Goal: Task Accomplishment & Management: Manage account settings

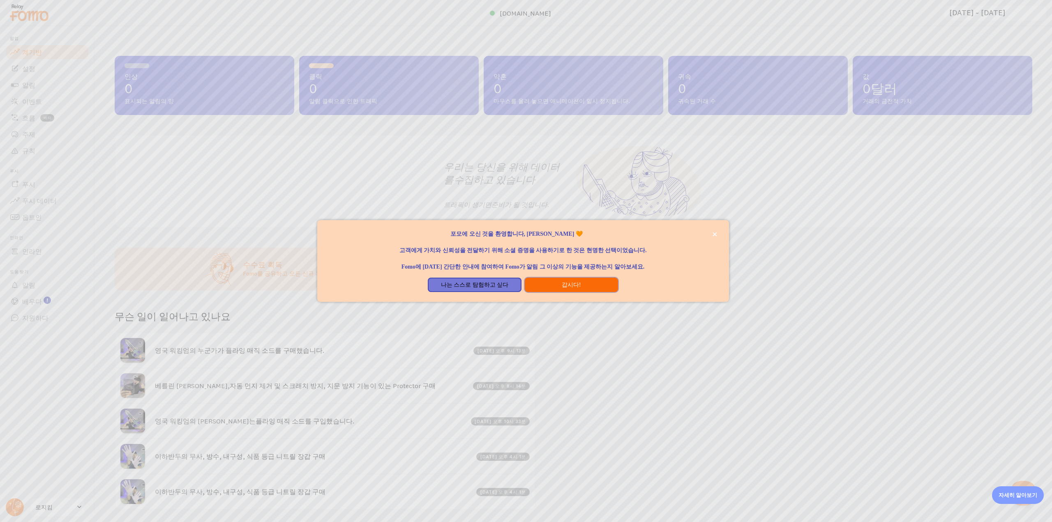
click at [555, 286] on button "갑시다!" at bounding box center [571, 285] width 93 height 15
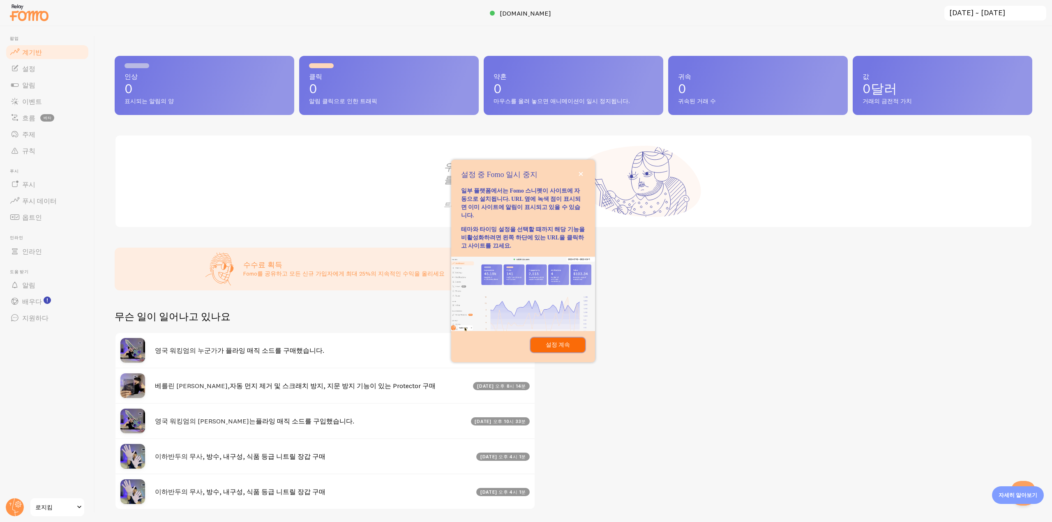
click at [569, 342] on font "설정 계속" at bounding box center [558, 345] width 25 height 6
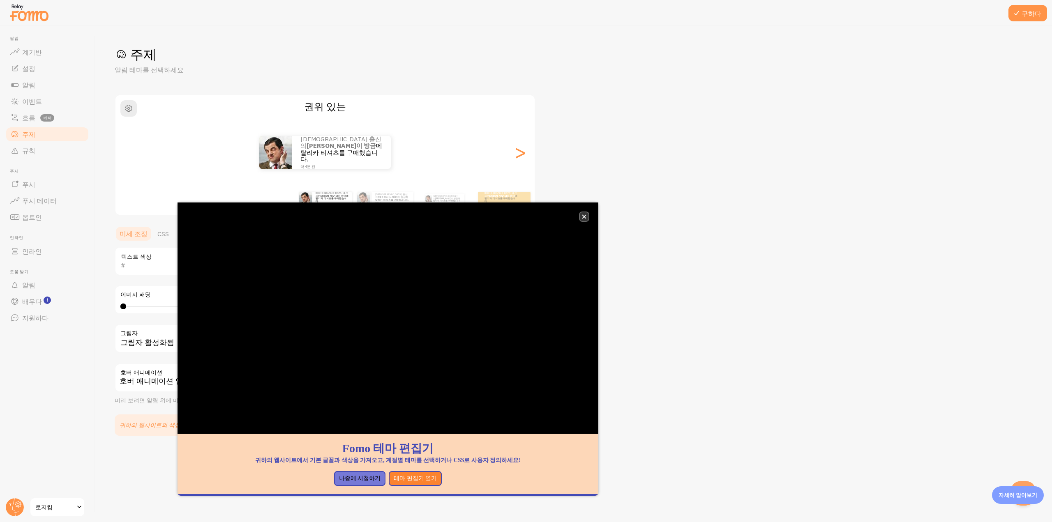
click at [586, 217] on icon "닫다," at bounding box center [584, 217] width 5 height 5
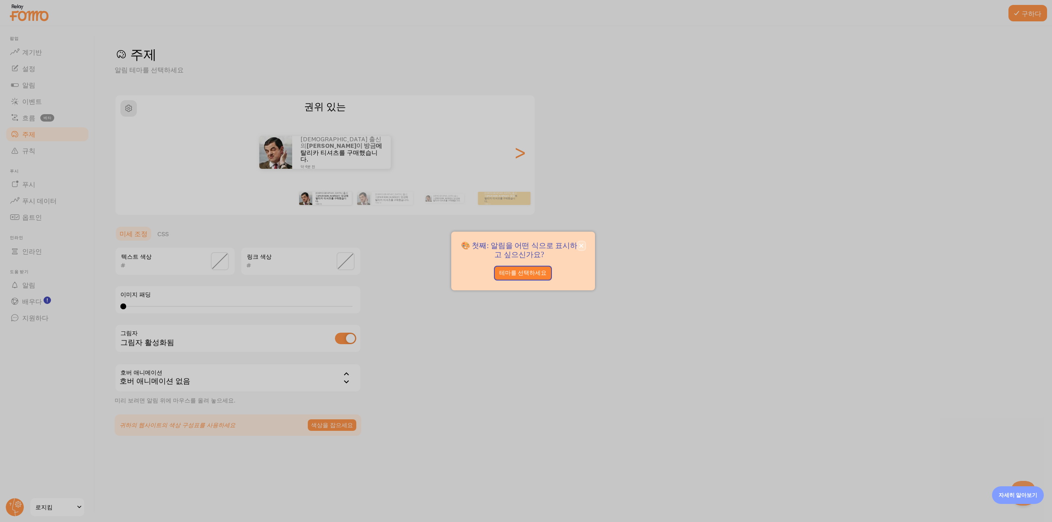
click at [581, 246] on icon "닫다," at bounding box center [582, 246] width 4 height 4
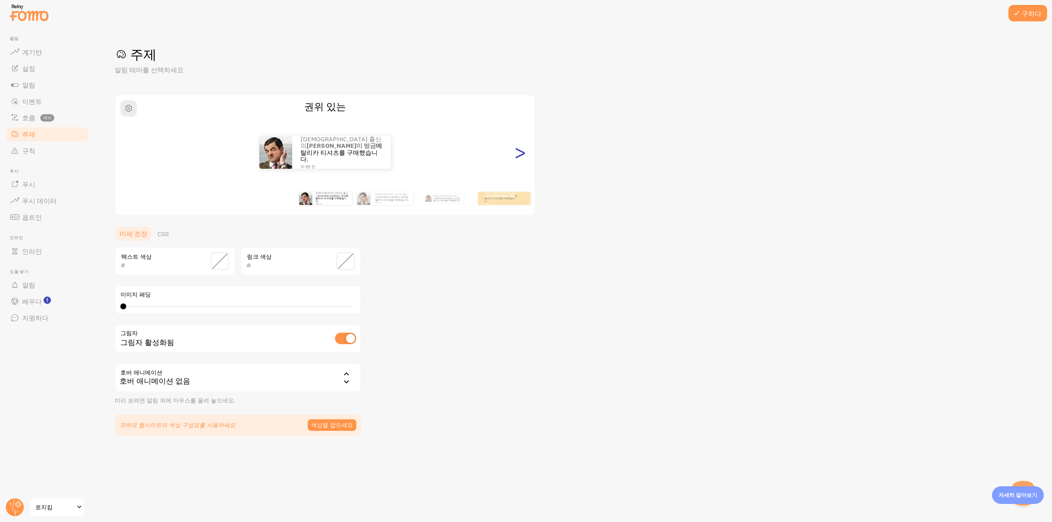
click at [524, 155] on font ">" at bounding box center [520, 153] width 14 height 28
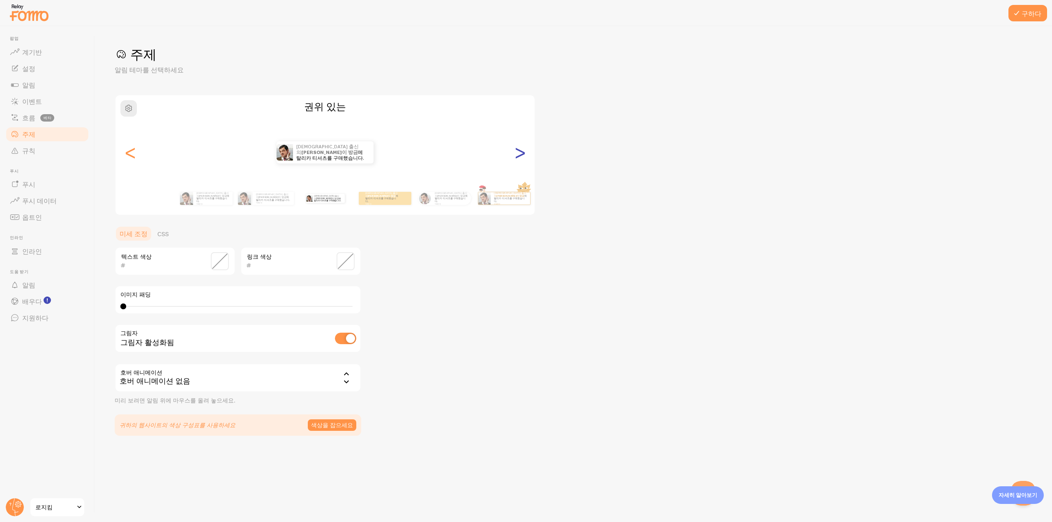
click at [524, 155] on font ">" at bounding box center [520, 153] width 14 height 28
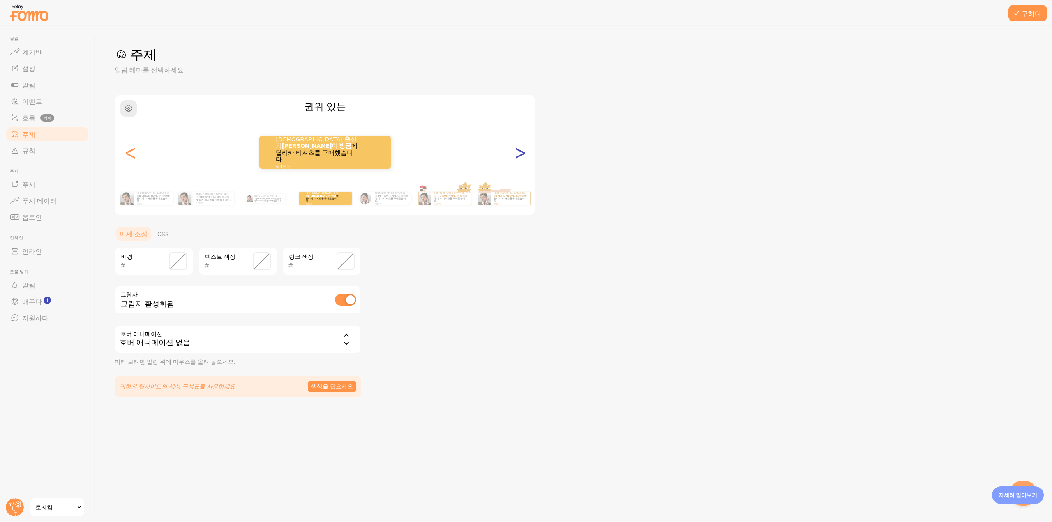
click at [524, 155] on font ">" at bounding box center [520, 153] width 14 height 28
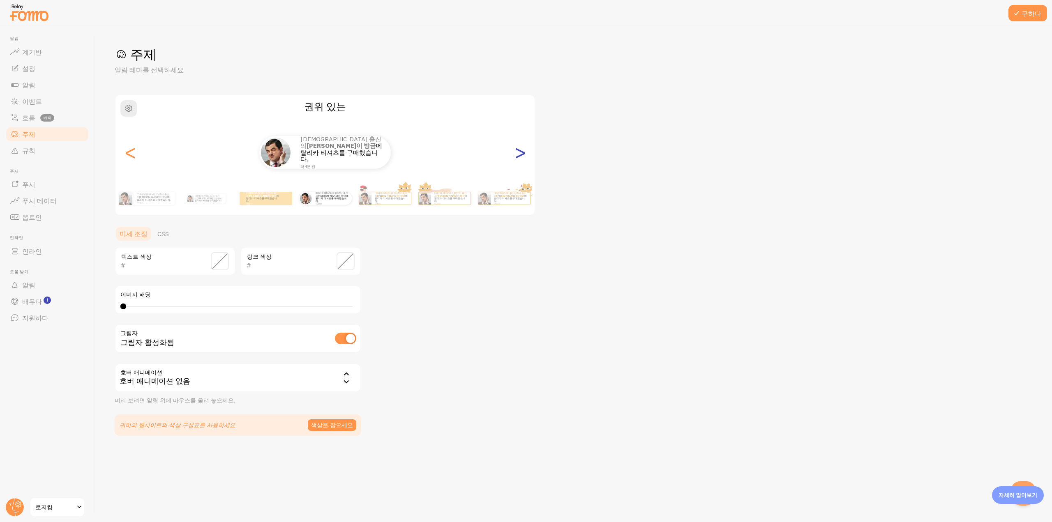
click at [524, 155] on font ">" at bounding box center [520, 153] width 14 height 28
type input "0"
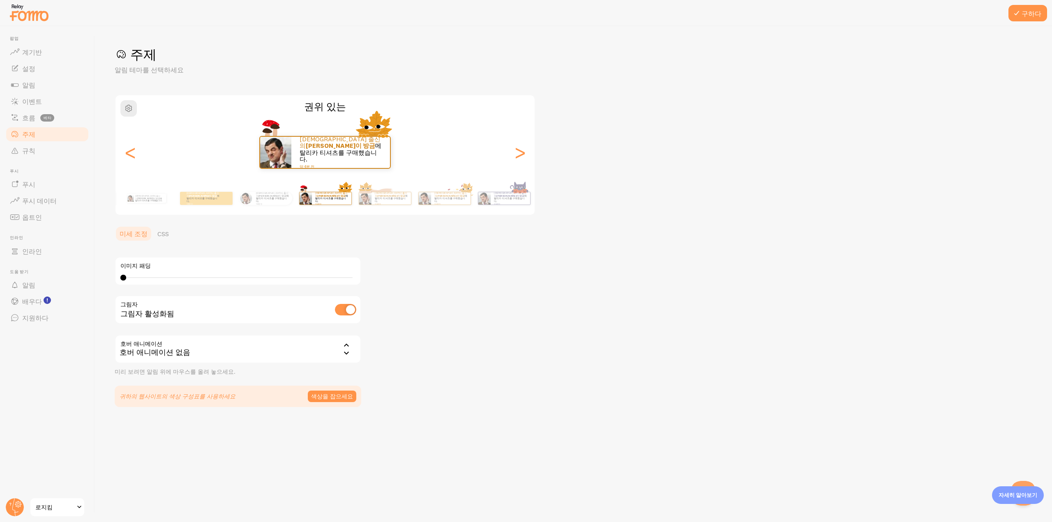
click at [122, 157] on div "[DEMOGRAPHIC_DATA] 출신의 [PERSON_NAME]이 방금 메탈리카 티셔츠를 구매했습니다. 약 4분 전" at bounding box center [325, 152] width 419 height 33
click at [124, 156] on font "<" at bounding box center [131, 153] width 14 height 28
click at [125, 156] on font "<" at bounding box center [131, 153] width 14 height 28
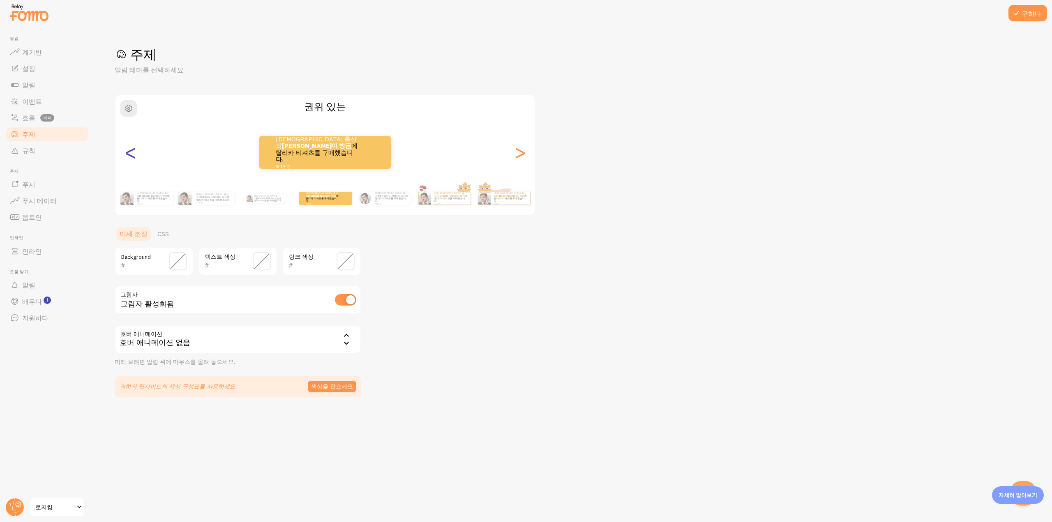
click at [125, 156] on font "<" at bounding box center [131, 153] width 14 height 28
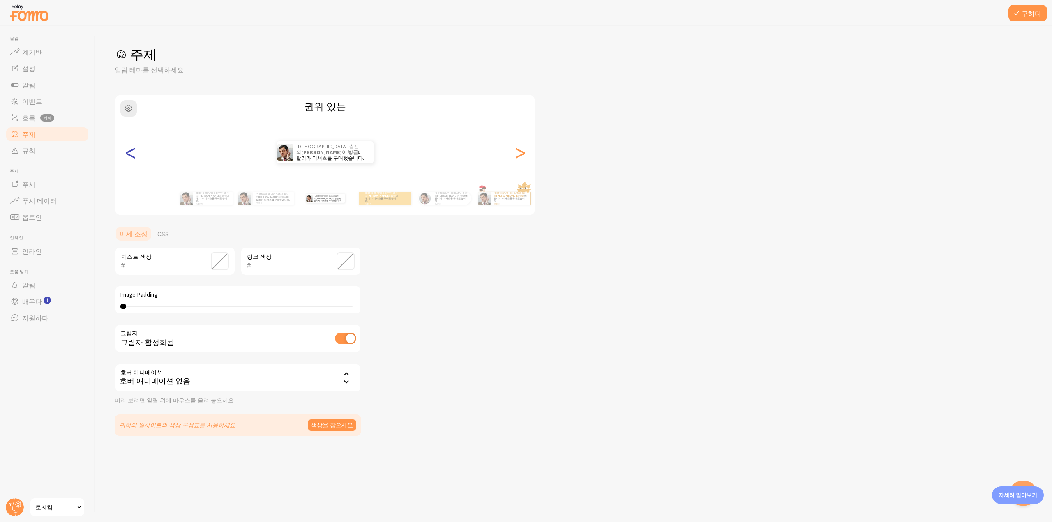
click at [125, 156] on font "<" at bounding box center [131, 153] width 14 height 28
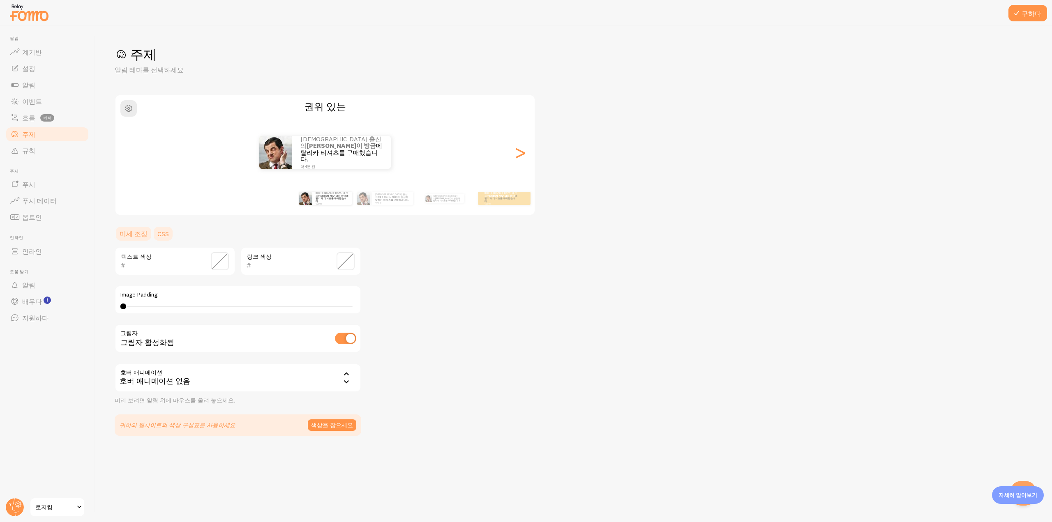
click at [164, 236] on font "CSS" at bounding box center [163, 234] width 12 height 8
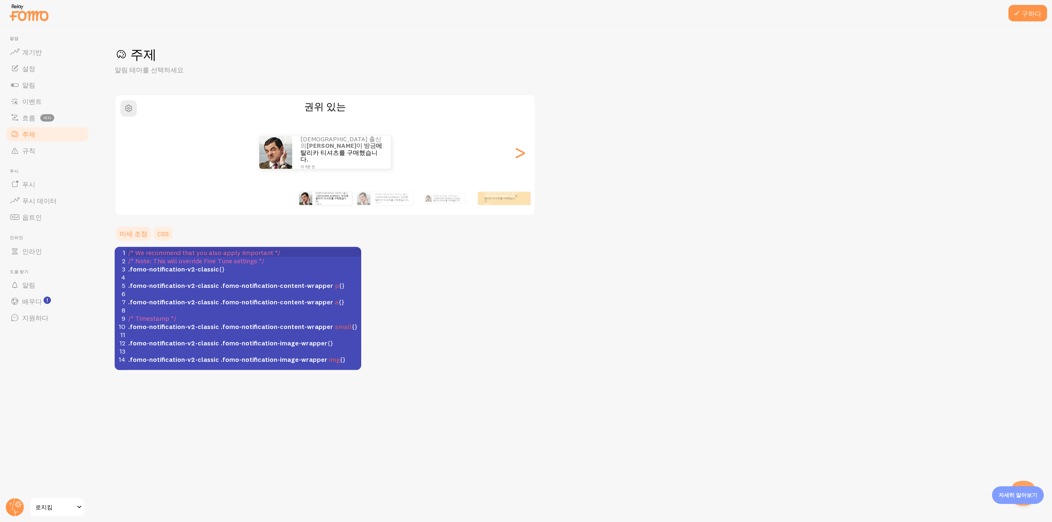
click at [127, 238] on font "미세 조정" at bounding box center [134, 234] width 28 height 8
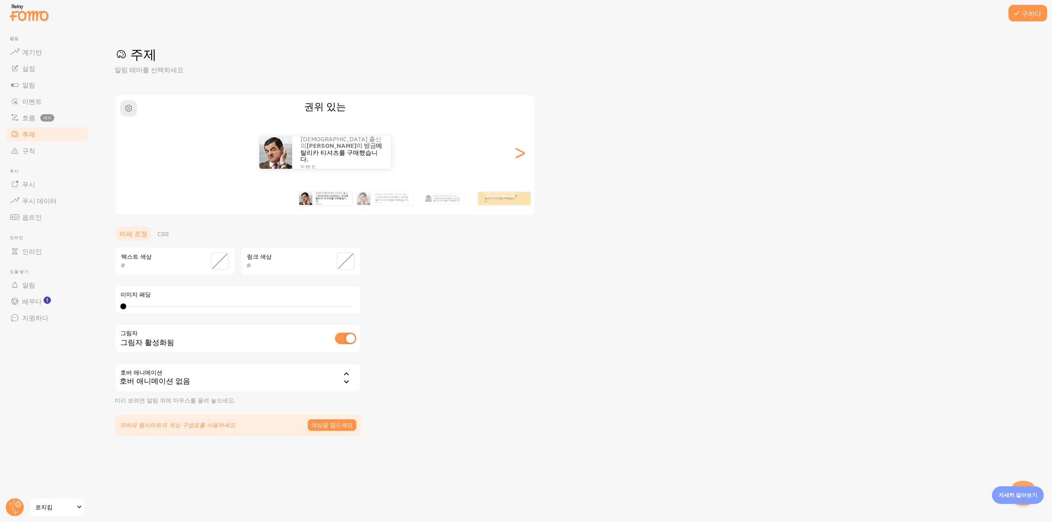
click at [129, 117] on div "권위 있는 [DEMOGRAPHIC_DATA] 출신의 [PERSON_NAME]이 방금 메탈리카 티셔츠를 구매했습니다. 약 4분 전 [DEMOGR…" at bounding box center [325, 155] width 421 height 121
click at [131, 109] on span "button" at bounding box center [129, 109] width 10 height 10
click at [130, 104] on span "button" at bounding box center [129, 109] width 10 height 10
click at [30, 116] on font "흐름" at bounding box center [28, 118] width 13 height 8
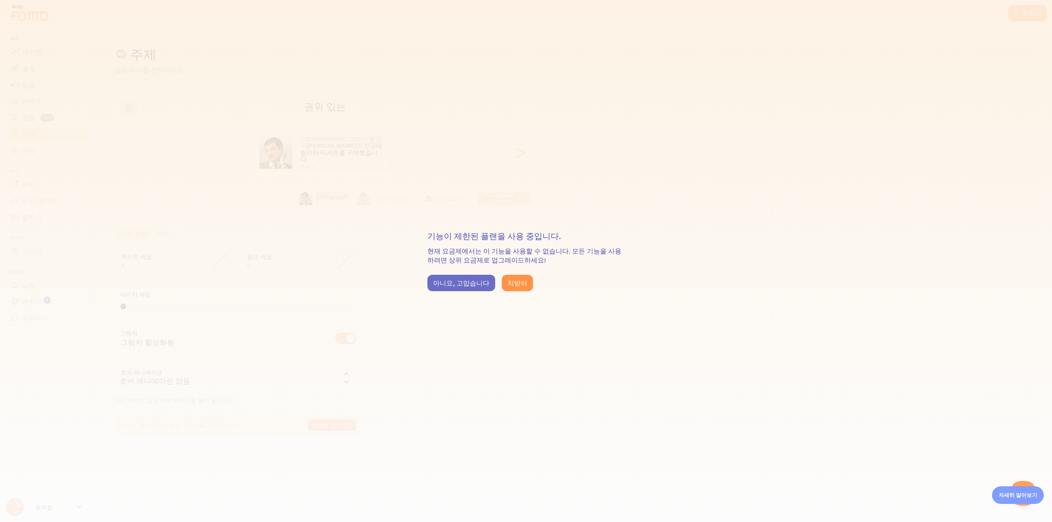
click at [465, 288] on button "아니요, 고맙습니다" at bounding box center [461, 283] width 68 height 16
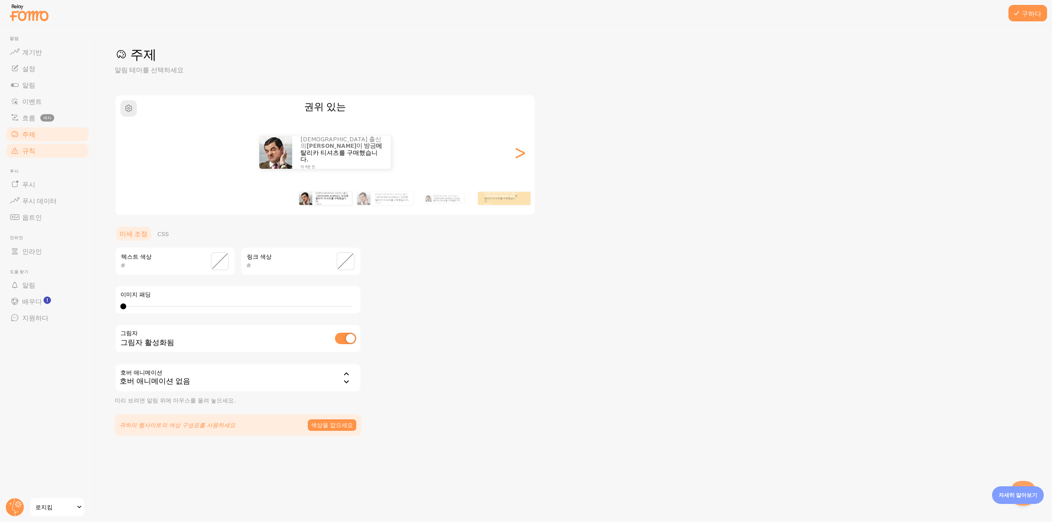
click at [47, 156] on link "규칙" at bounding box center [47, 151] width 85 height 16
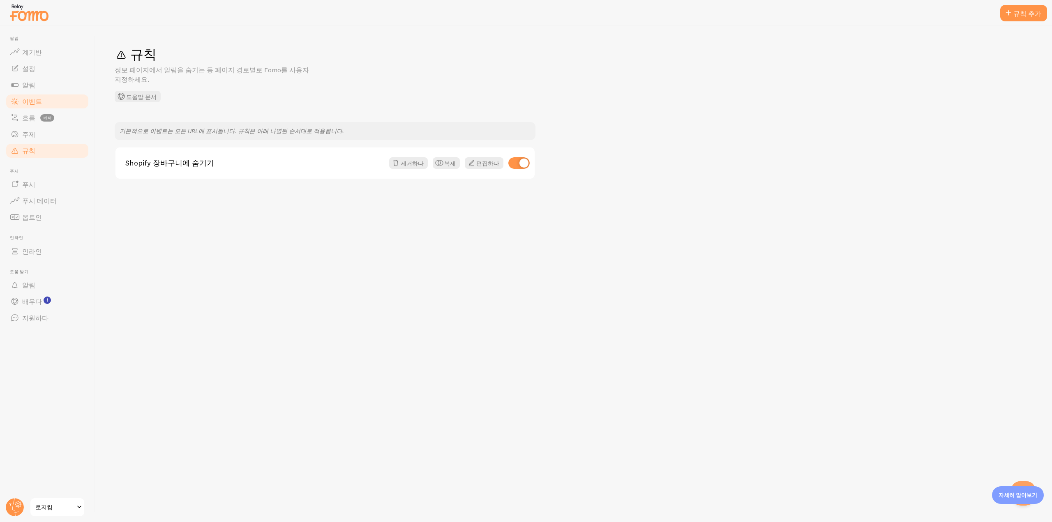
click at [45, 103] on link "이벤트" at bounding box center [47, 101] width 85 height 16
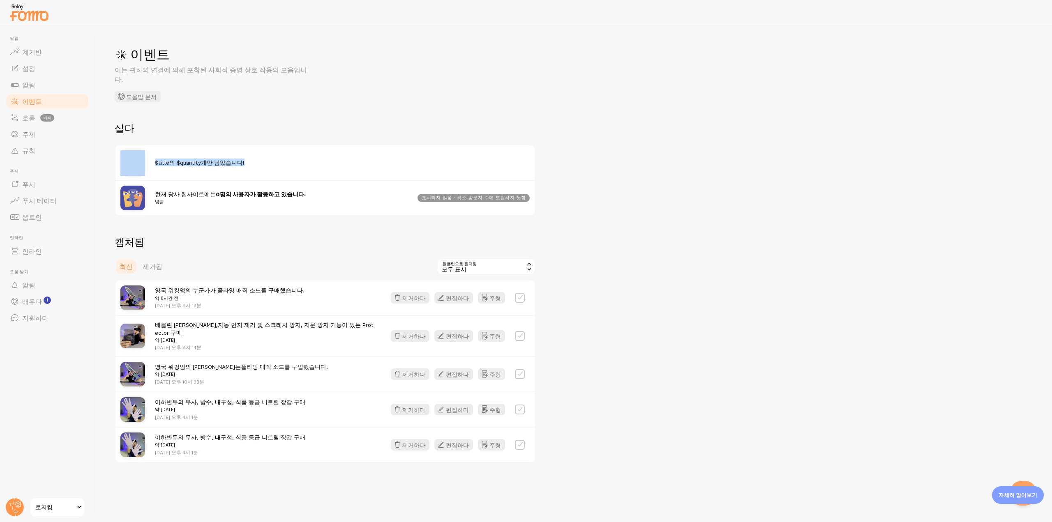
drag, startPoint x: 148, startPoint y: 150, endPoint x: 273, endPoint y: 152, distance: 125.0
click at [273, 152] on div "$title의 $quantity개만 남았습니다!" at bounding box center [325, 163] width 419 height 35
click at [357, 159] on div "$title의 $quantity개만 남았습니다!" at bounding box center [342, 163] width 375 height 8
drag, startPoint x: 195, startPoint y: 72, endPoint x: 353, endPoint y: 95, distance: 159.6
click at [352, 95] on div "이벤트 이는 귀하의 연결에 의해 포착된 사회적 증명 상호 작용의 모음입니다. 도움말 문서 살다 $title의 $quantity개만 남았습니다!…" at bounding box center [573, 274] width 957 height 496
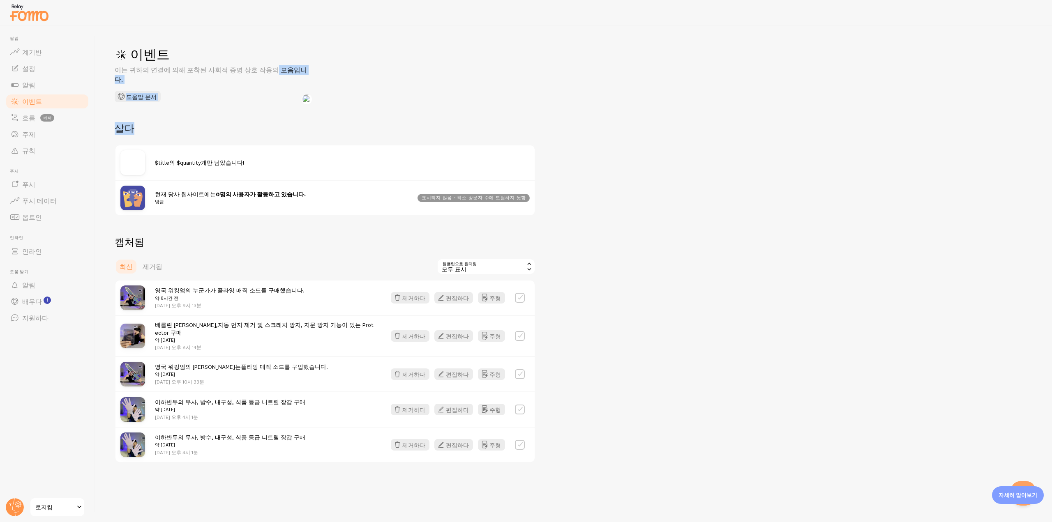
click at [353, 95] on div "이벤트 이는 귀하의 연결에 의해 포착된 사회적 증명 상호 작용의 모음입니다. 도움말 문서 살다 $title의 $quantity개만 남았습니다!…" at bounding box center [573, 274] width 957 height 496
drag, startPoint x: 149, startPoint y: 153, endPoint x: 327, endPoint y: 165, distance: 178.0
click at [327, 165] on div "$title의 $quantity개만 남았습니다!" at bounding box center [325, 163] width 419 height 35
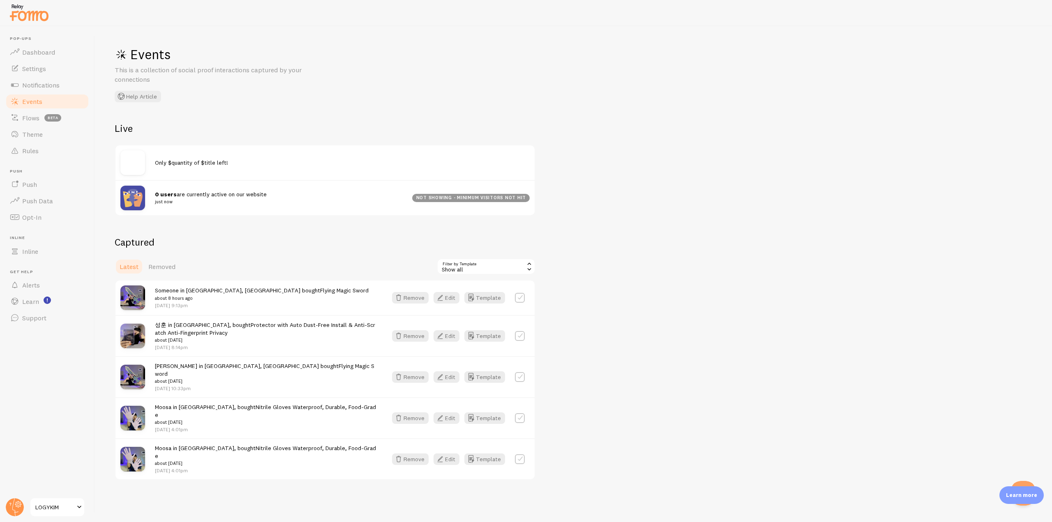
click at [157, 177] on div "Only $quantity of $title left!" at bounding box center [325, 163] width 419 height 35
drag, startPoint x: 155, startPoint y: 164, endPoint x: 259, endPoint y: 162, distance: 104.0
click at [259, 162] on div "Only $quantity of $title left!" at bounding box center [342, 163] width 375 height 8
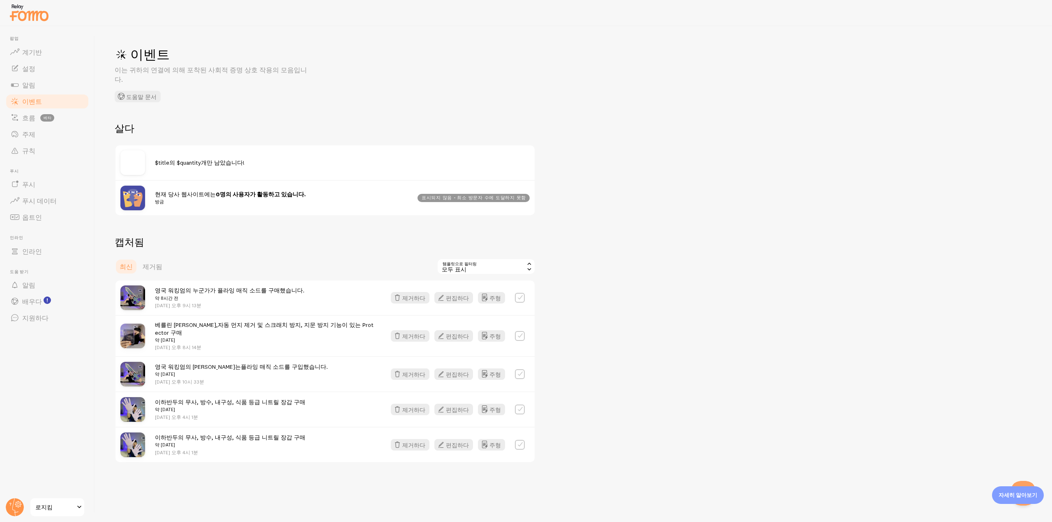
click at [456, 128] on div "살다 $title의 $quantity개만 남았습니다! 현재 당사 웹사이트에는 0명의 사용자가 활동하고 있습니다. 방금 표시되지 않음 - 최소 …" at bounding box center [325, 169] width 421 height 94
drag, startPoint x: 198, startPoint y: 74, endPoint x: 307, endPoint y: 83, distance: 110.1
click at [307, 83] on div "이벤트 이는 귀하의 연결에 의해 포착된 사회적 증명 상호 작용의 모음입니다. 도움말 문서" at bounding box center [238, 74] width 247 height 56
drag, startPoint x: 435, startPoint y: 188, endPoint x: 560, endPoint y: 183, distance: 125.5
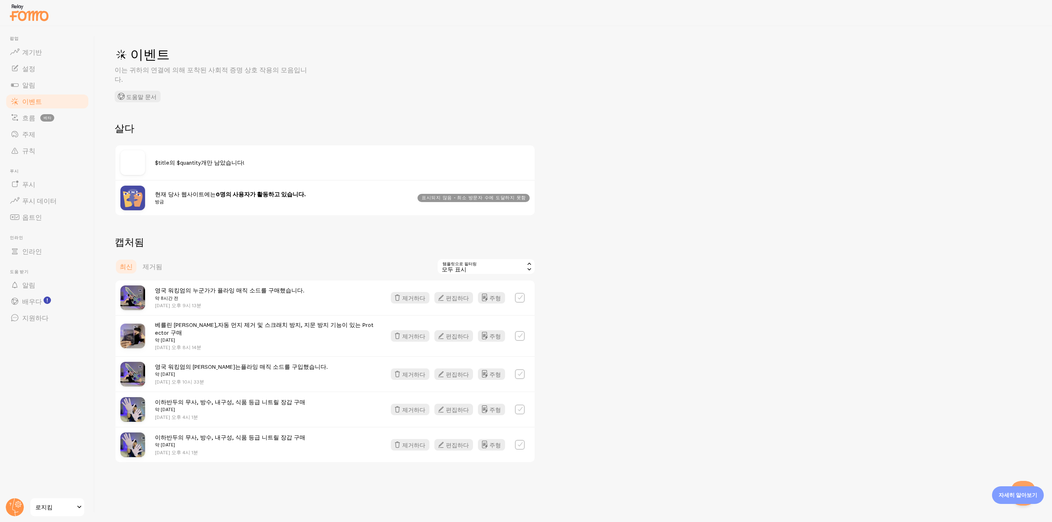
click at [560, 183] on div "이벤트 이는 귀하의 연결에 의해 포착된 사회적 증명 상호 작용의 모음입니다. 도움말 문서 살다 $title의 $quantity개만 남았습니다!…" at bounding box center [573, 274] width 957 height 496
drag, startPoint x: 195, startPoint y: 182, endPoint x: 298, endPoint y: 197, distance: 103.9
click at [298, 197] on div "현재 당사 웹사이트에는 0명의 사용자가 활동하고 있습니다. 방금 표시되지 않음 - 최소 방문자 수에 도달하지 못함" at bounding box center [325, 197] width 419 height 35
click at [298, 197] on img at bounding box center [301, 199] width 10 height 10
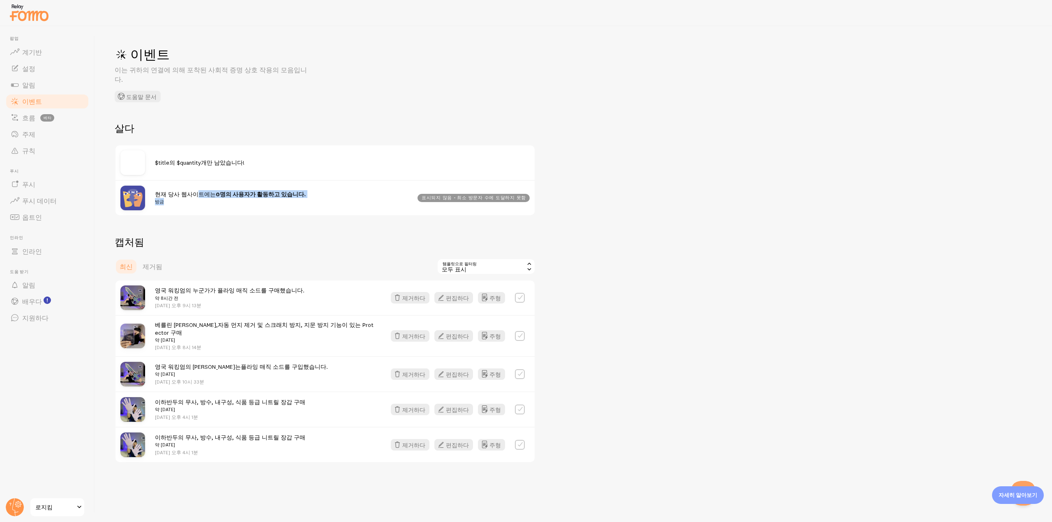
click at [207, 198] on small "방금" at bounding box center [281, 201] width 253 height 7
drag, startPoint x: 201, startPoint y: 182, endPoint x: 414, endPoint y: 204, distance: 214.1
click at [414, 204] on div "현재 당사 웹사이트에는 0명의 사용자가 활동하고 있습니다. 방금 표시되지 않음 - 최소 방문자 수에 도달하지 못함" at bounding box center [325, 197] width 419 height 35
click at [551, 157] on div "이벤트 이는 귀하의 연결에 의해 포착된 사회적 증명 상호 작용의 모음입니다. 도움말 문서 살다 $title의 $quantity개만 남았습니다!…" at bounding box center [573, 274] width 957 height 496
click at [50, 87] on link "알림" at bounding box center [47, 85] width 85 height 16
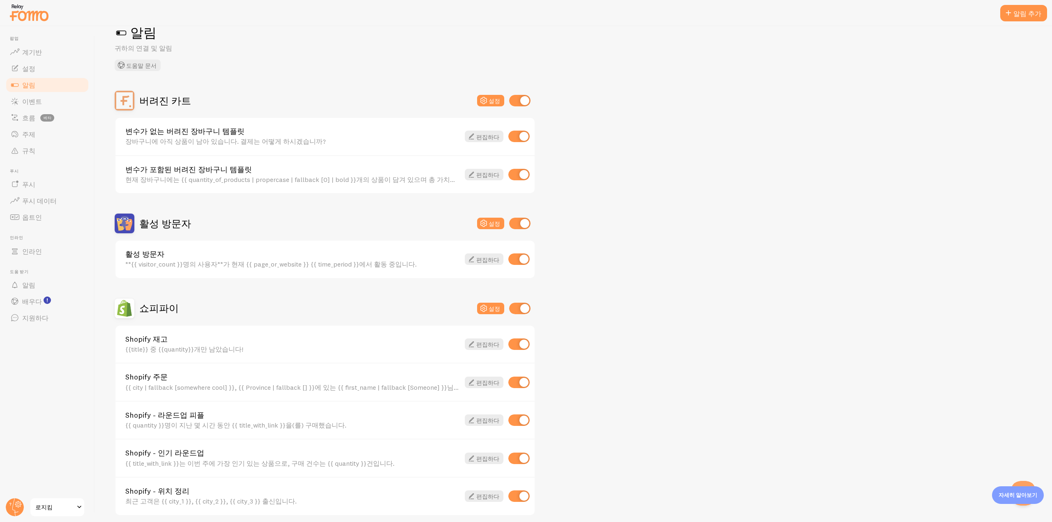
scroll to position [140, 0]
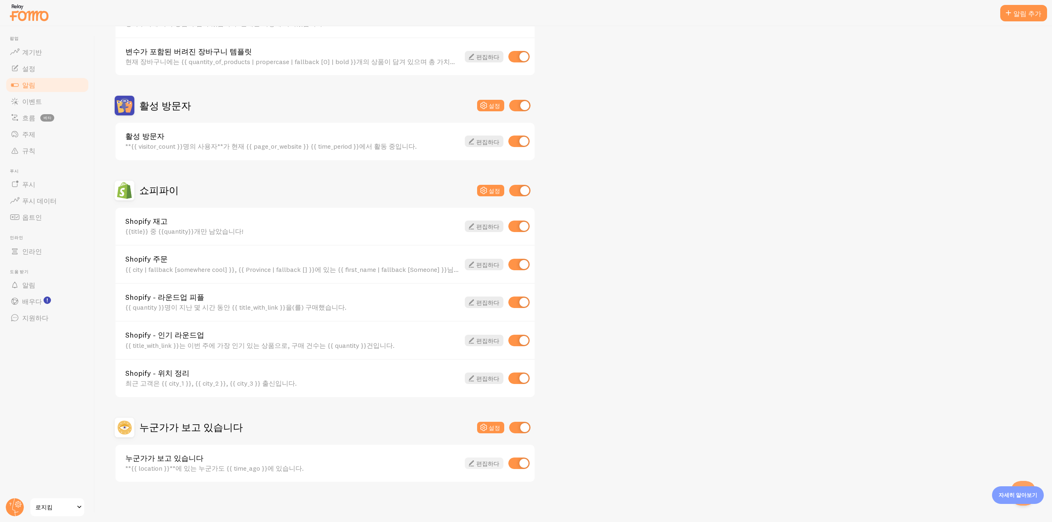
click at [489, 465] on font "편집하다" at bounding box center [487, 463] width 23 height 7
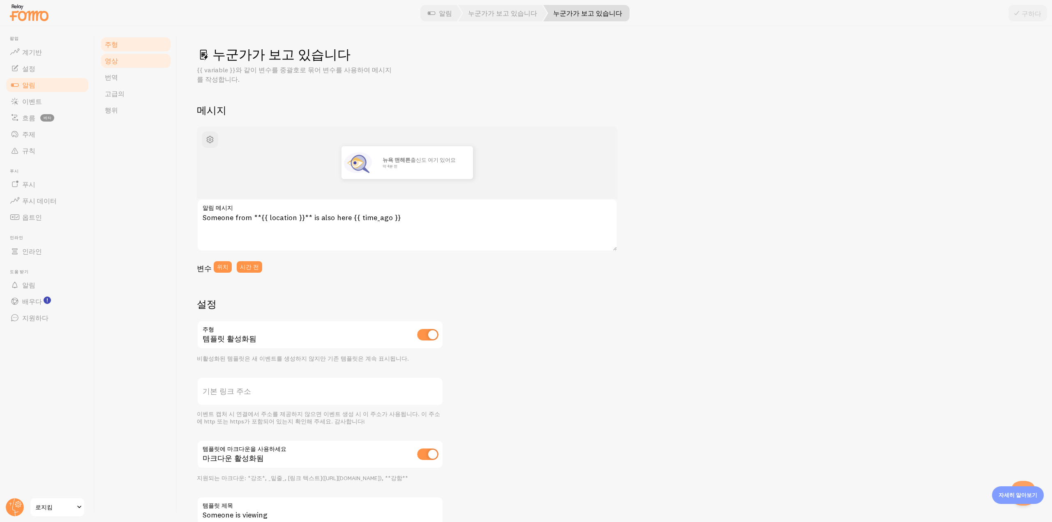
click at [134, 60] on link "영상" at bounding box center [136, 61] width 72 height 16
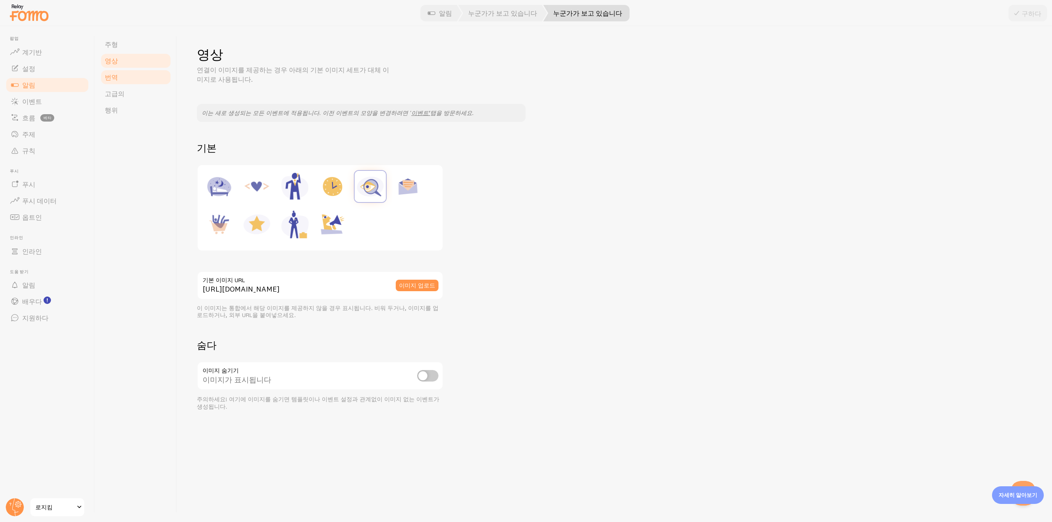
click at [128, 79] on link "번역" at bounding box center [136, 77] width 72 height 16
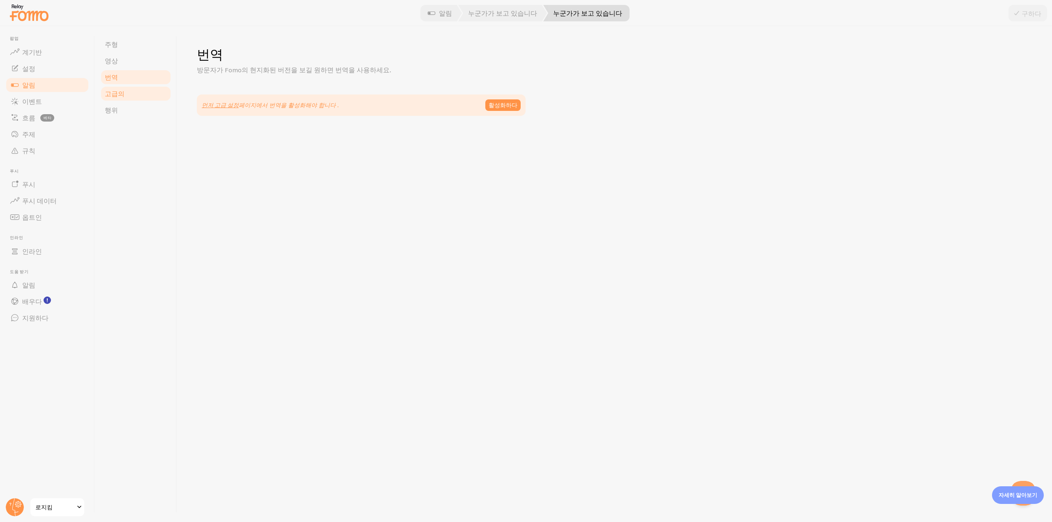
click at [123, 95] on link "고급의" at bounding box center [136, 93] width 72 height 16
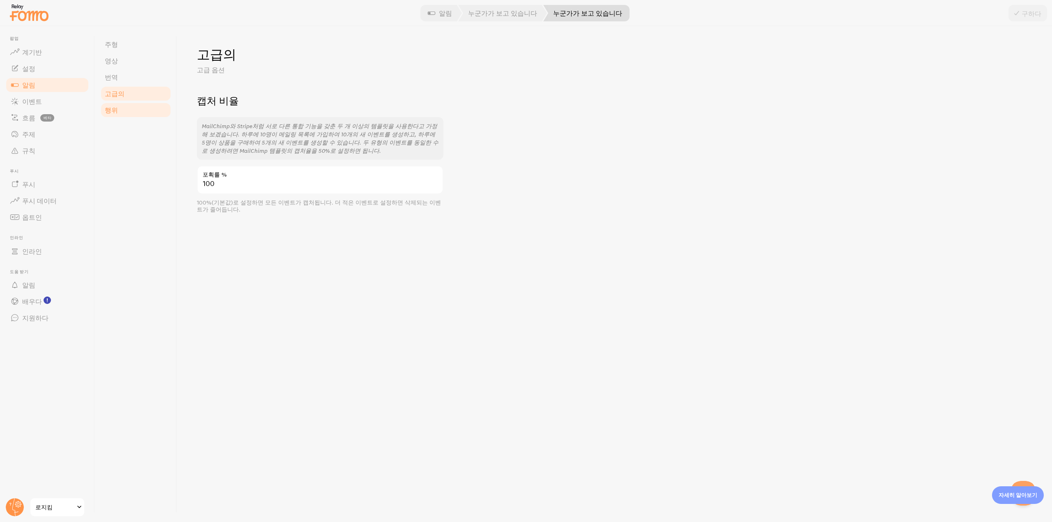
click at [118, 107] on link "행위" at bounding box center [136, 110] width 72 height 16
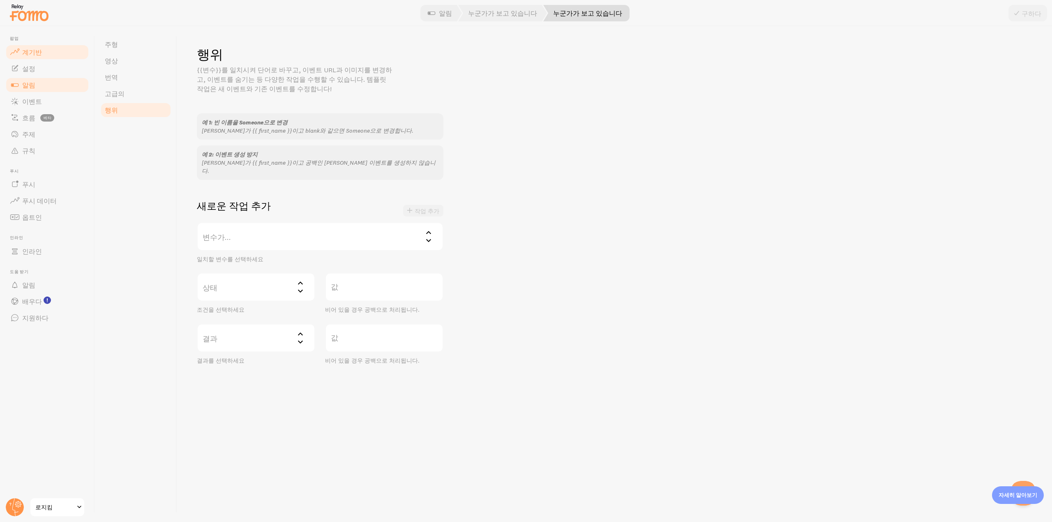
click at [15, 55] on span at bounding box center [15, 52] width 10 height 10
